Goal: Task Accomplishment & Management: Use online tool/utility

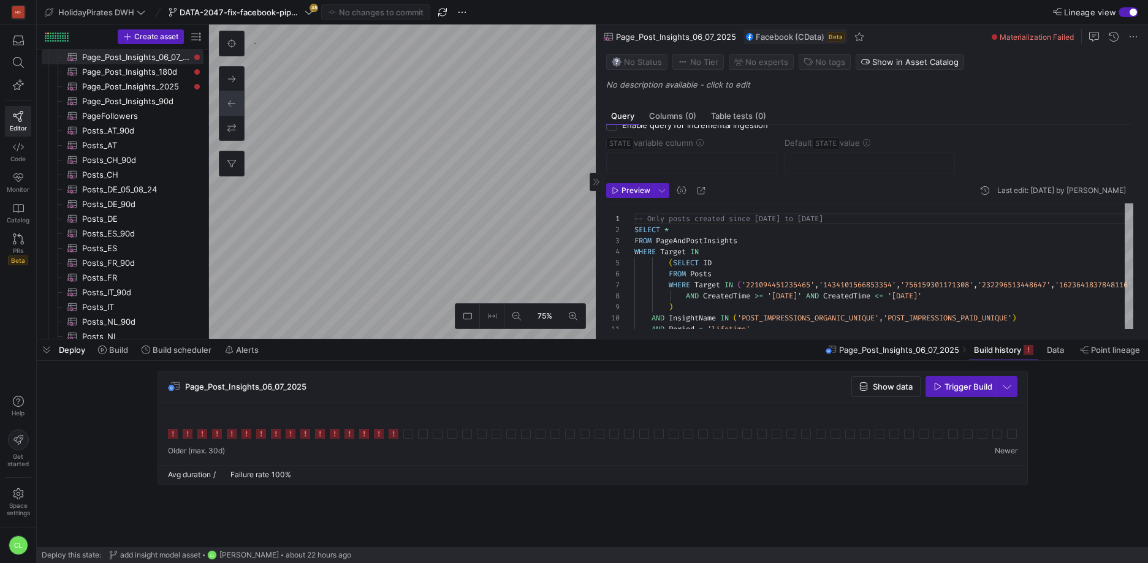
scroll to position [39, 0]
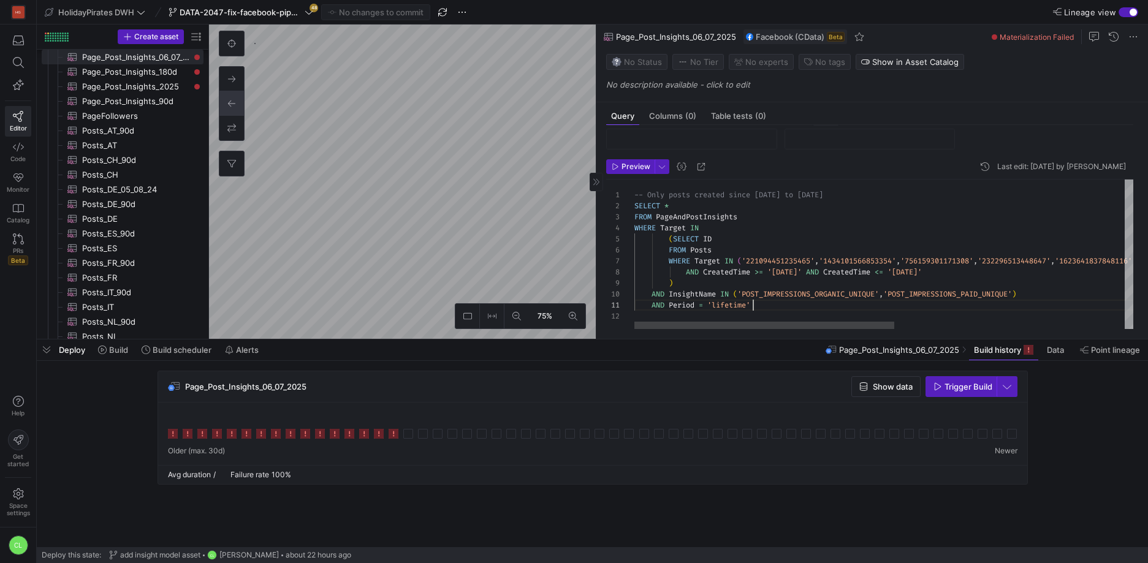
type textarea "-- Only posts created since [DATE] to [DATE] SELECT * FROM PageAndPostInsights …"
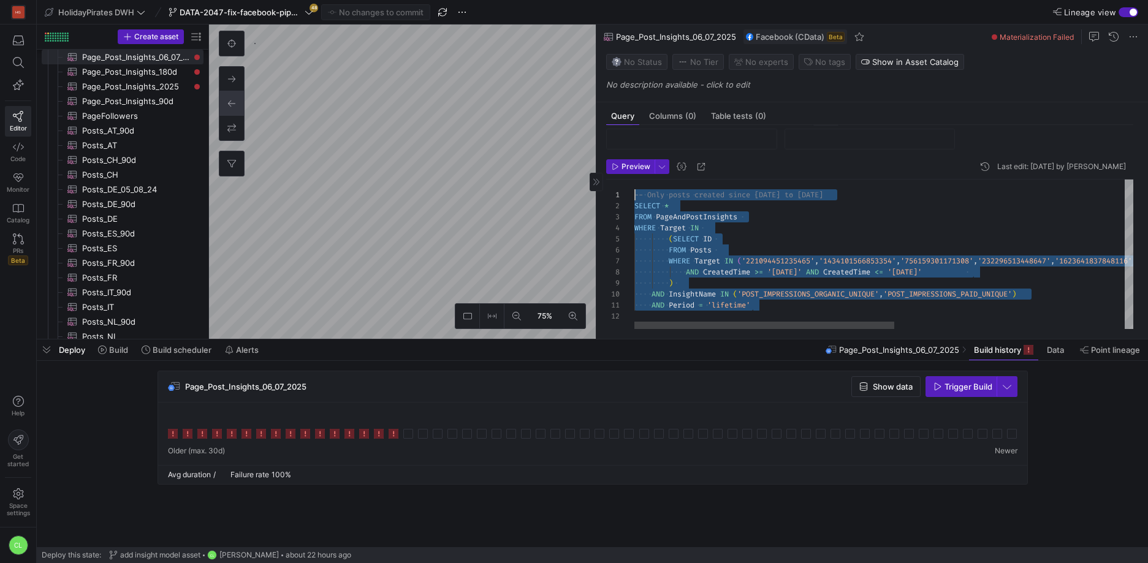
scroll to position [0, 0]
drag, startPoint x: 776, startPoint y: 303, endPoint x: 632, endPoint y: 193, distance: 181.0
click at [635, 193] on div "-- Only posts created since [DATE] to [DATE] SELECT * FROM PageAndPostInsights …" at bounding box center [1105, 255] width 940 height 150
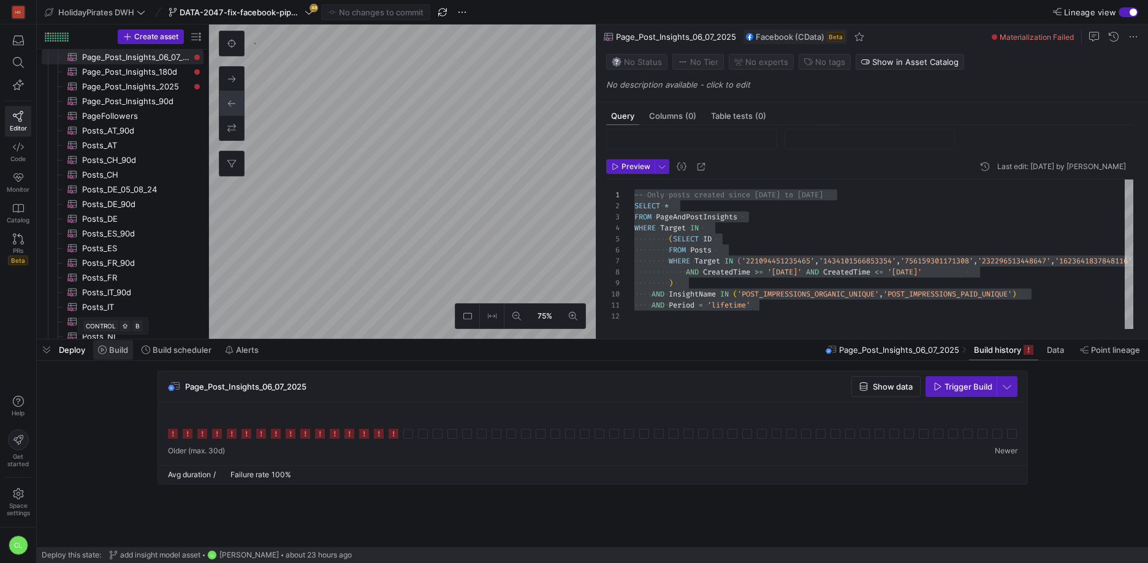
click at [124, 352] on span "Build" at bounding box center [118, 350] width 19 height 10
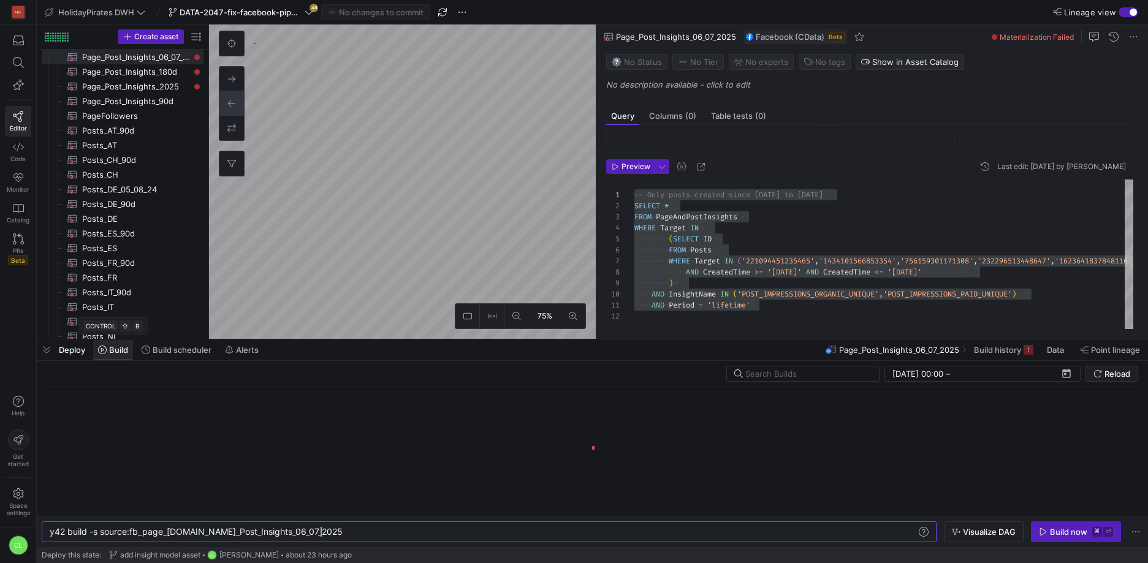
scroll to position [0, 271]
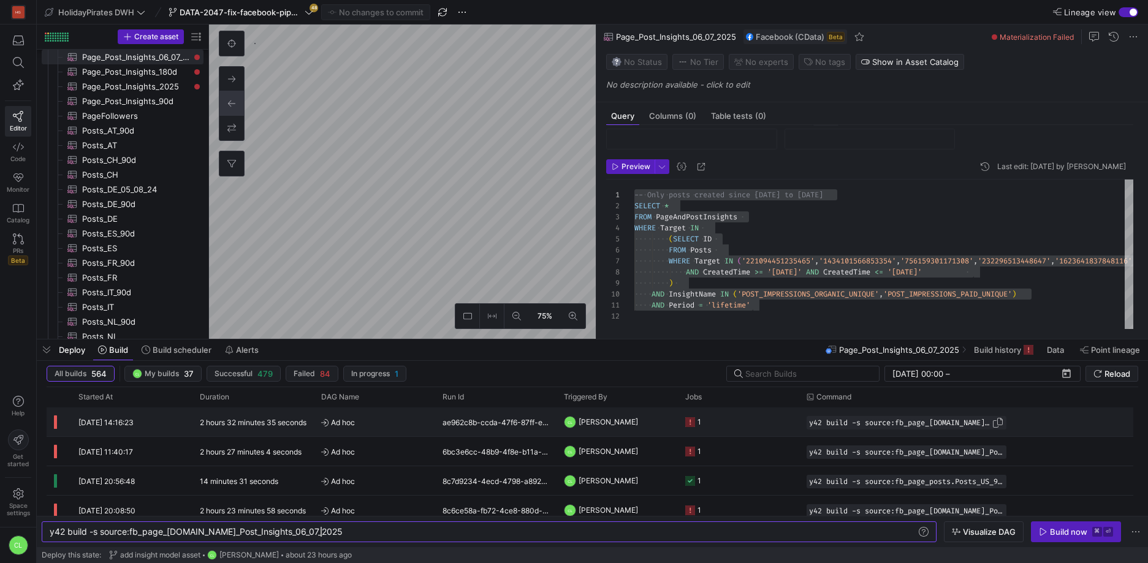
click at [996, 424] on span "button" at bounding box center [998, 423] width 12 height 12
click at [485, 534] on div "y42 build -s source:fb_page_[DOMAIN_NAME]_Post_Insigh ts_06_07_2025" at bounding box center [483, 532] width 867 height 10
type textarea "y42 build -s source:fb_page_[DOMAIN_NAME]_Post_Insights_06_07_2025 --retry-atte…"
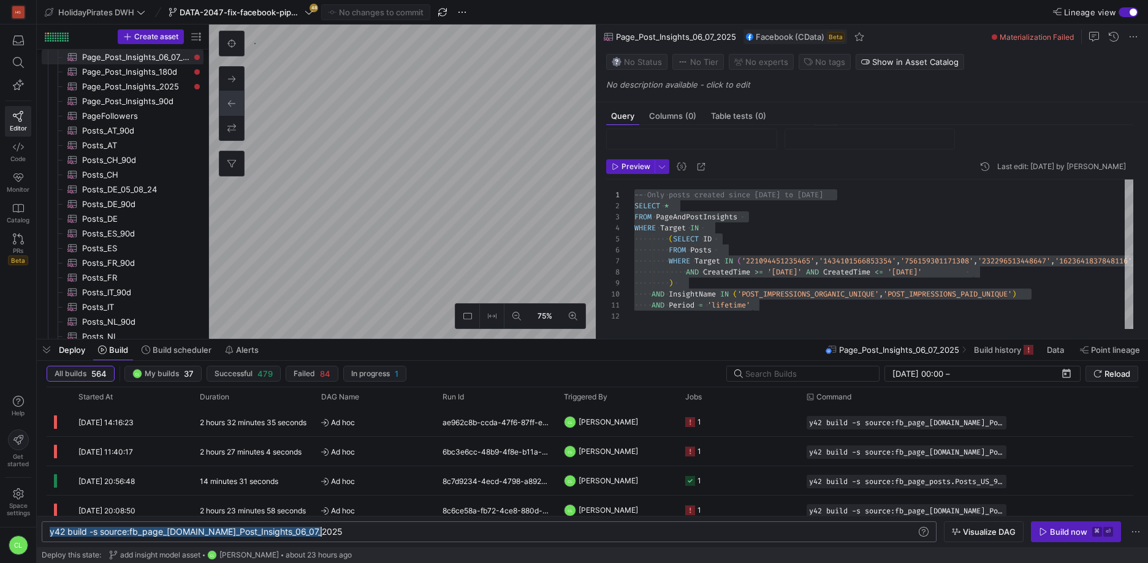
scroll to position [0, 424]
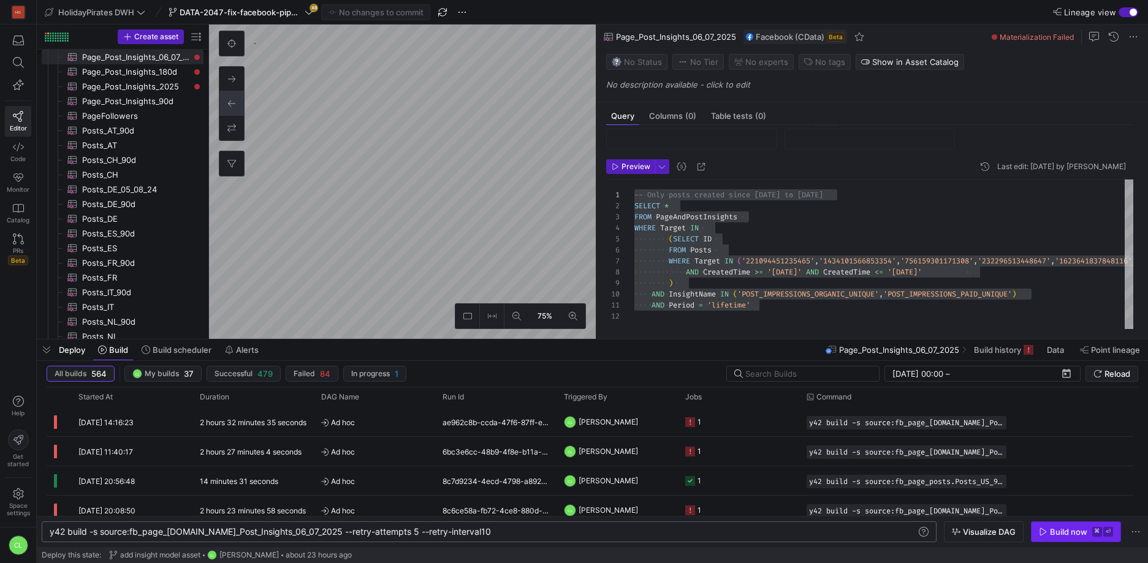
click at [1066, 530] on div "Build now" at bounding box center [1068, 532] width 37 height 10
